Goal: Find specific page/section: Find specific page/section

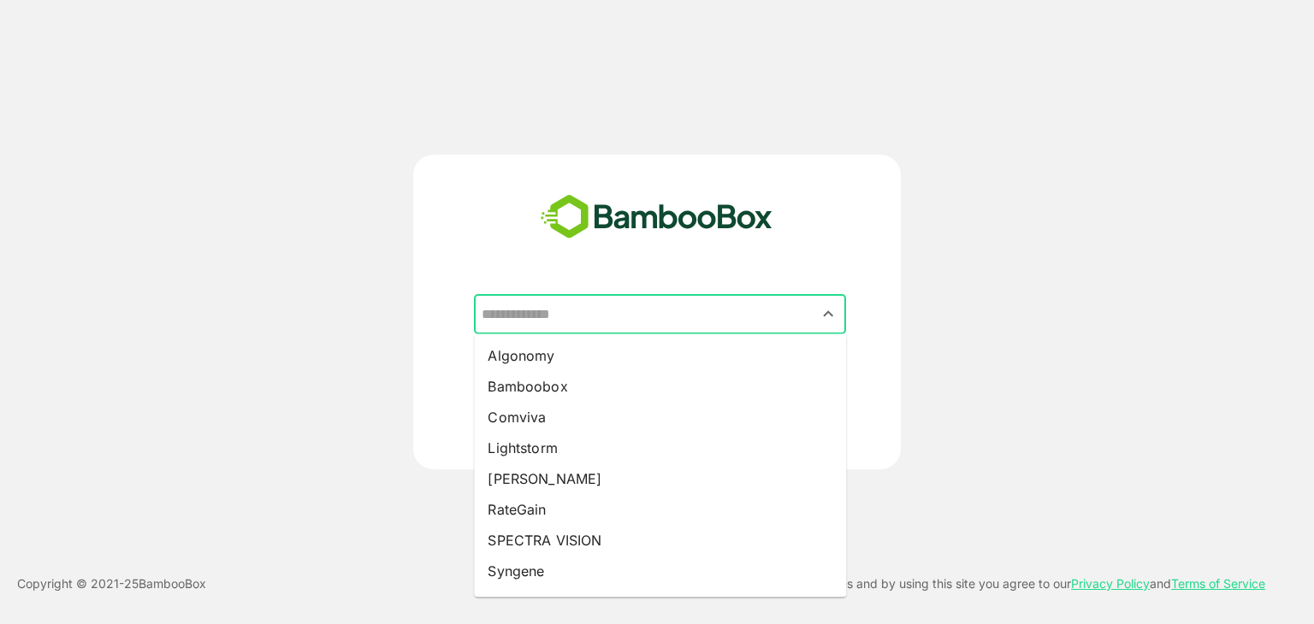
click at [754, 311] on input "text" at bounding box center [659, 315] width 365 height 33
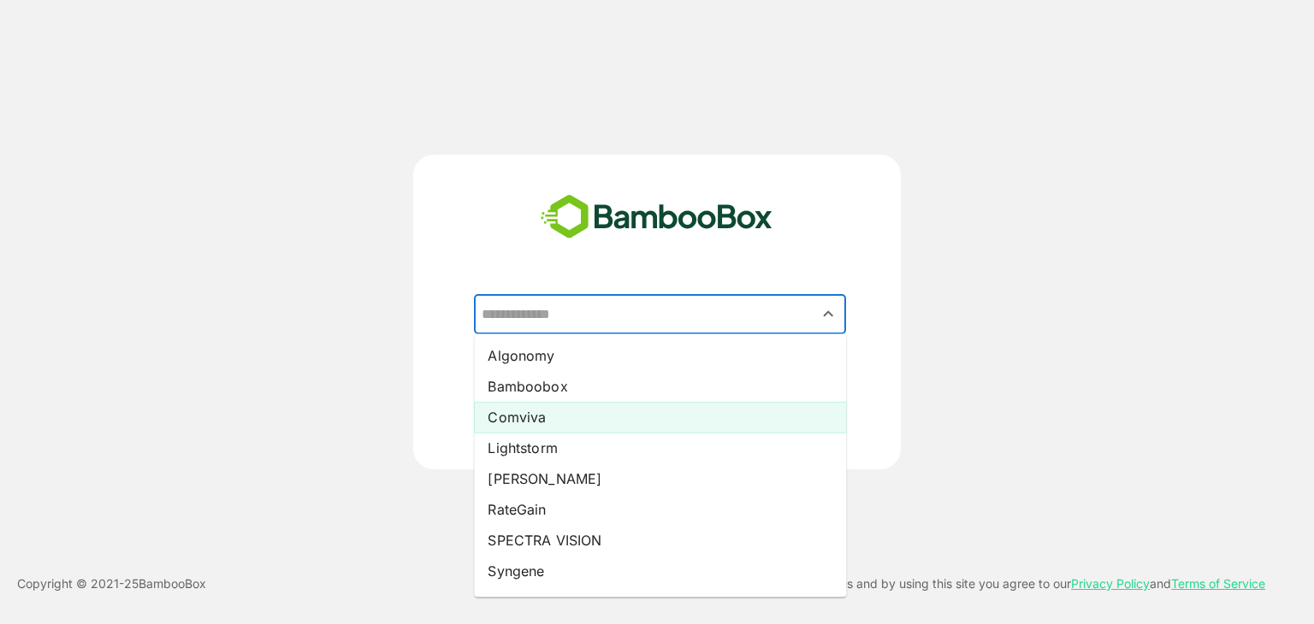
click at [613, 414] on li "Comviva" at bounding box center [660, 417] width 372 height 31
type input "*******"
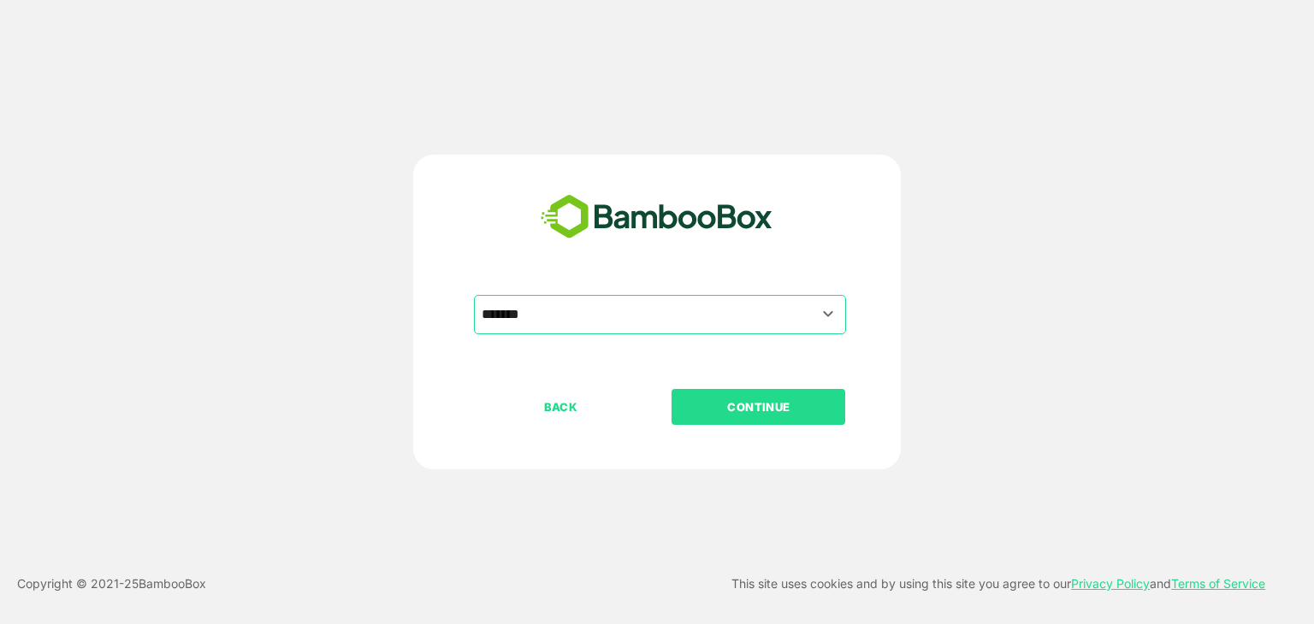
click at [762, 408] on p "CONTINUE" at bounding box center [758, 407] width 171 height 19
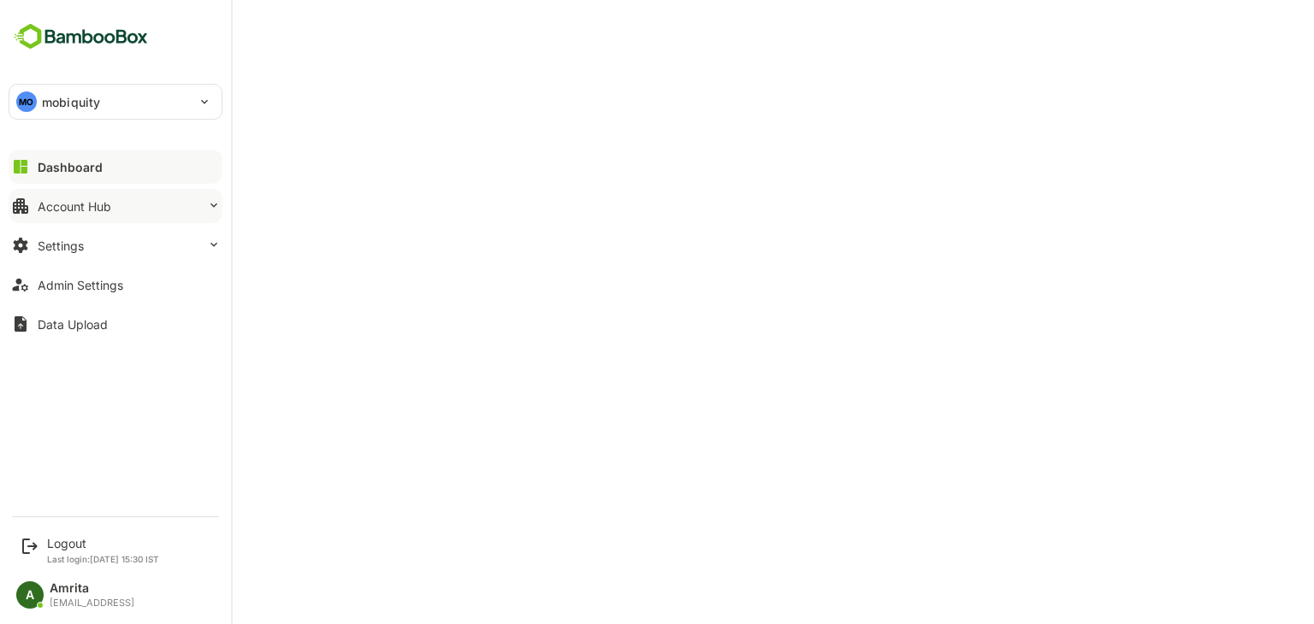
click at [115, 211] on button "Account Hub" at bounding box center [116, 206] width 214 height 34
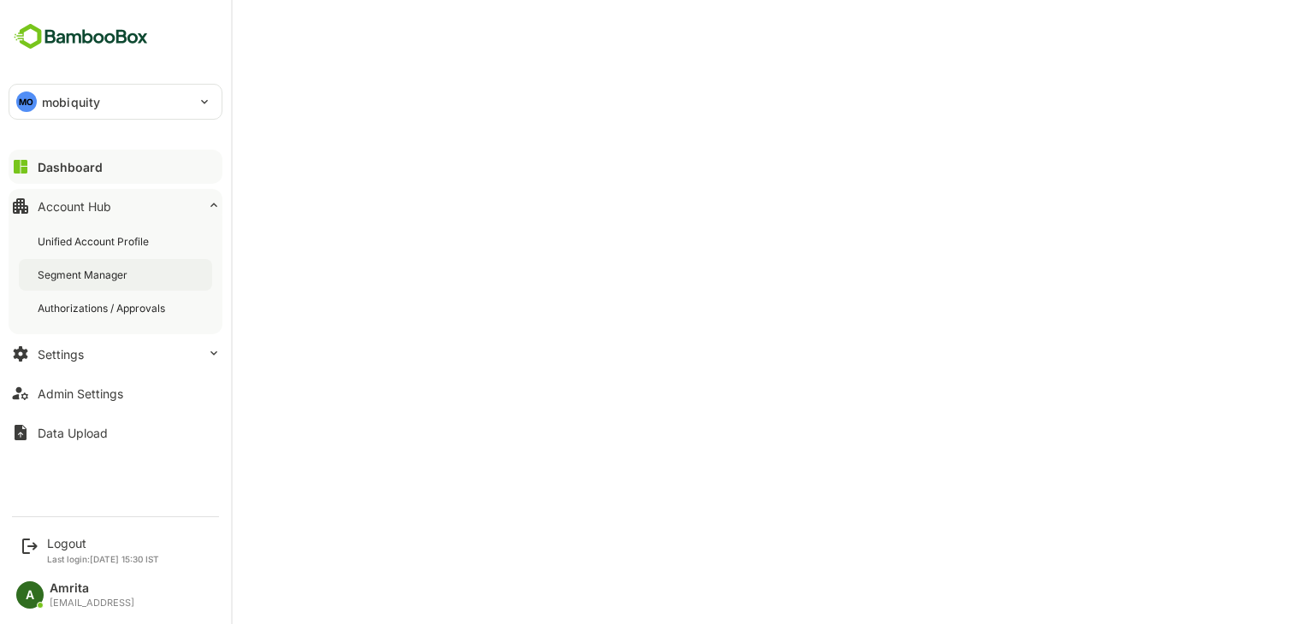
click at [140, 259] on div "Segment Manager" at bounding box center [115, 275] width 193 height 32
click at [133, 244] on div "Unified Account Profile" at bounding box center [95, 241] width 115 height 15
